Goal: Check status: Check status

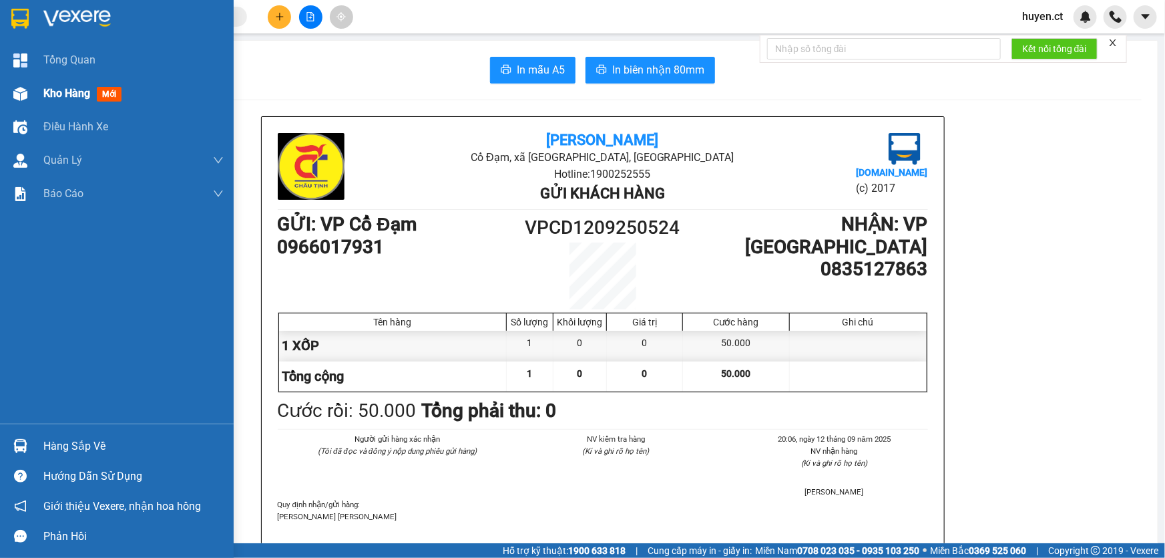
click at [16, 95] on img at bounding box center [20, 94] width 14 height 14
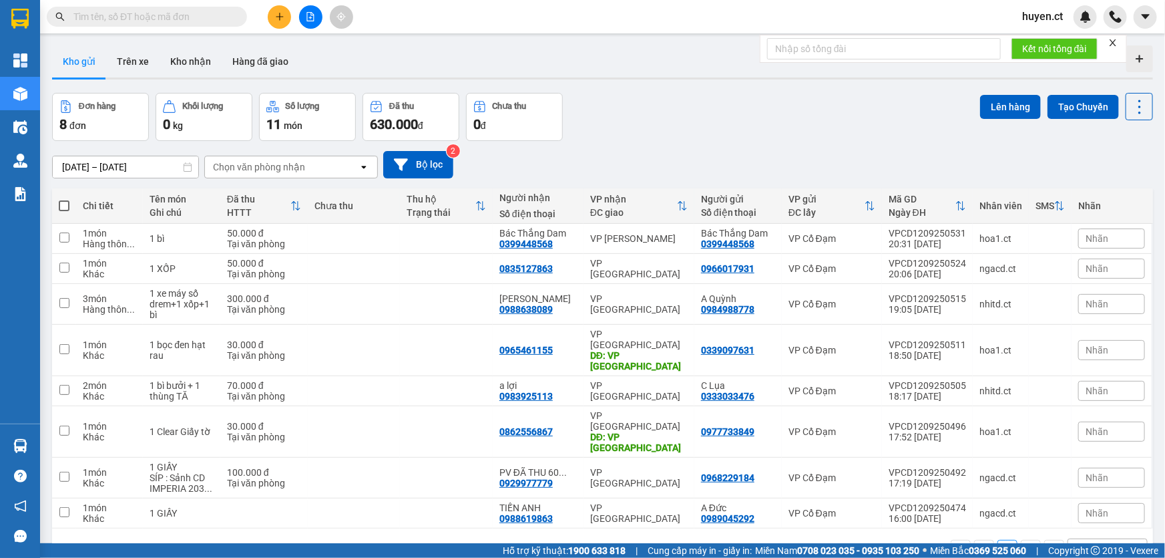
click at [180, 20] on input "text" at bounding box center [152, 16] width 158 height 15
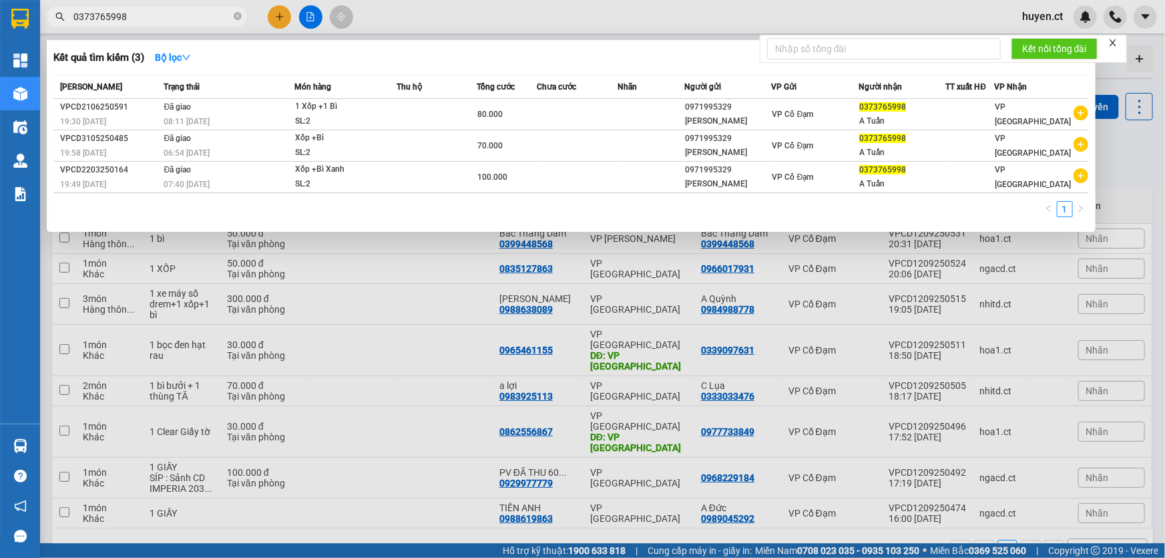
type input "0373765998"
click at [413, 367] on div at bounding box center [582, 279] width 1165 height 558
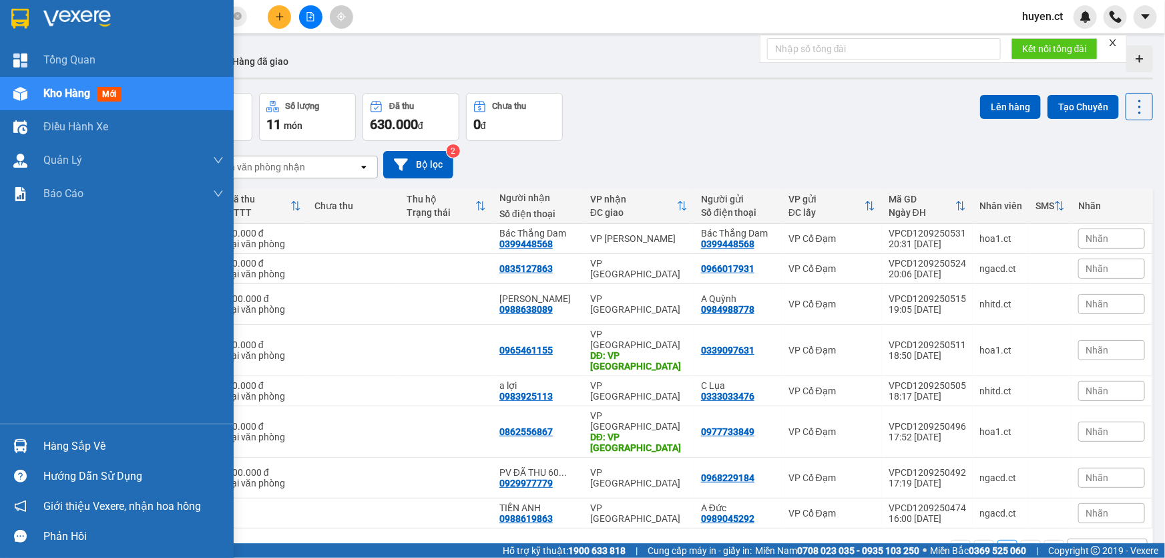
click at [120, 98] on span "mới" at bounding box center [109, 94] width 25 height 15
click at [115, 95] on span "mới" at bounding box center [109, 94] width 25 height 15
click at [105, 94] on span "mới" at bounding box center [109, 94] width 25 height 15
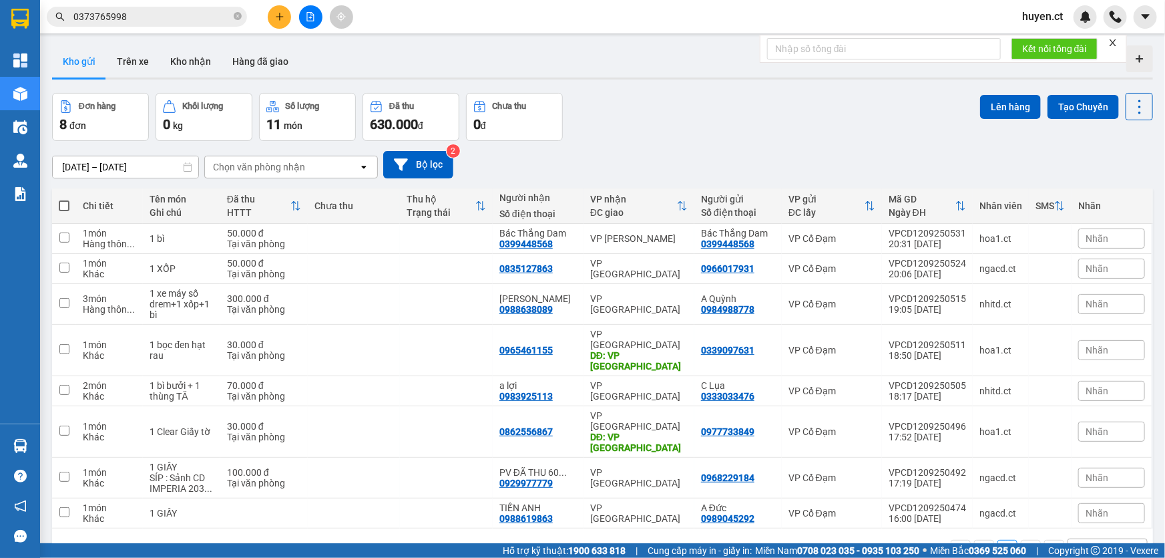
click at [105, 94] on button "Đơn hàng 8 đơn" at bounding box center [100, 117] width 97 height 48
click at [87, 62] on button "Kho gửi" at bounding box center [79, 61] width 54 height 32
click at [85, 61] on button "Kho gửi" at bounding box center [79, 61] width 54 height 32
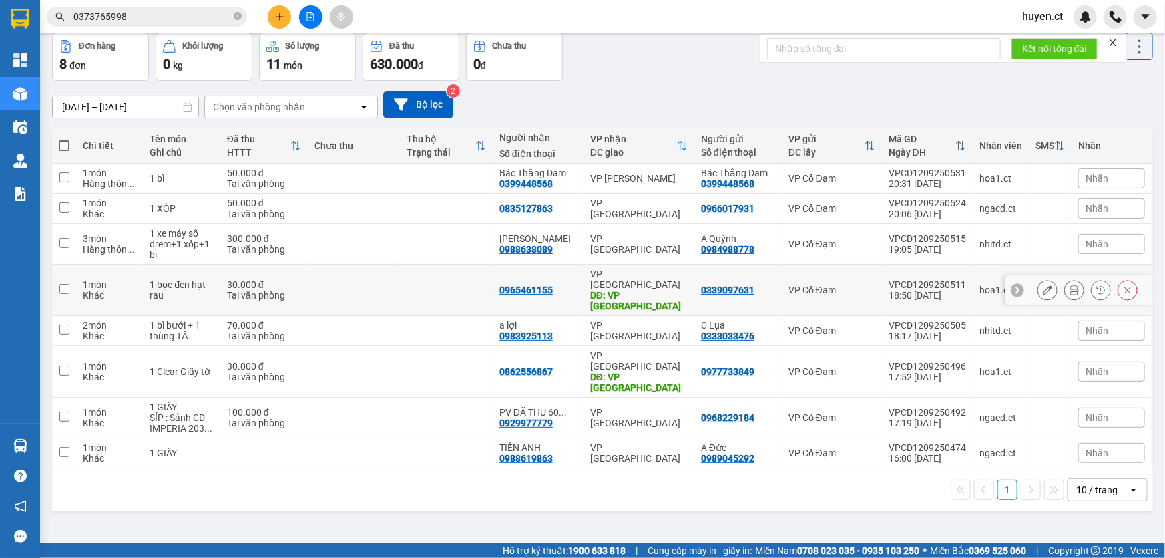
scroll to position [61, 0]
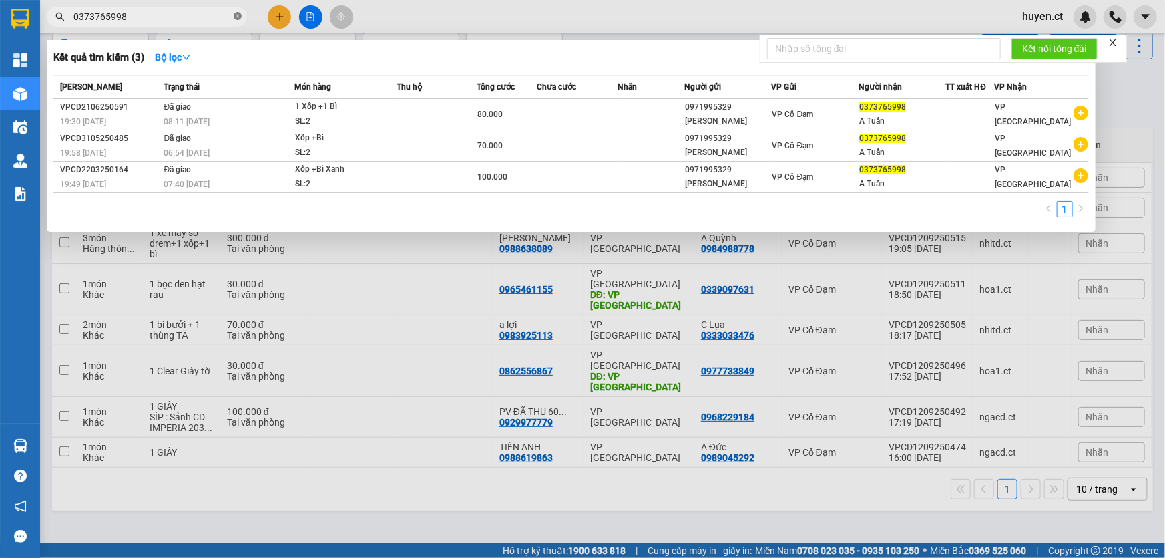
click at [236, 13] on icon "close-circle" at bounding box center [238, 16] width 8 height 8
